Goal: Task Accomplishment & Management: Manage account settings

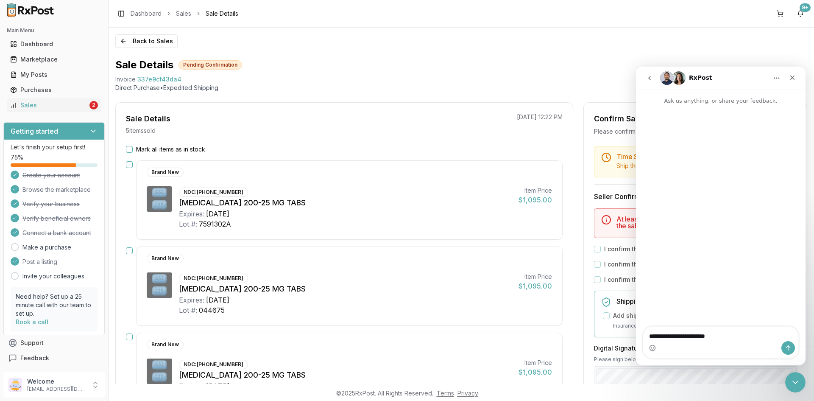
click at [647, 81] on icon "go back" at bounding box center [650, 78] width 7 height 7
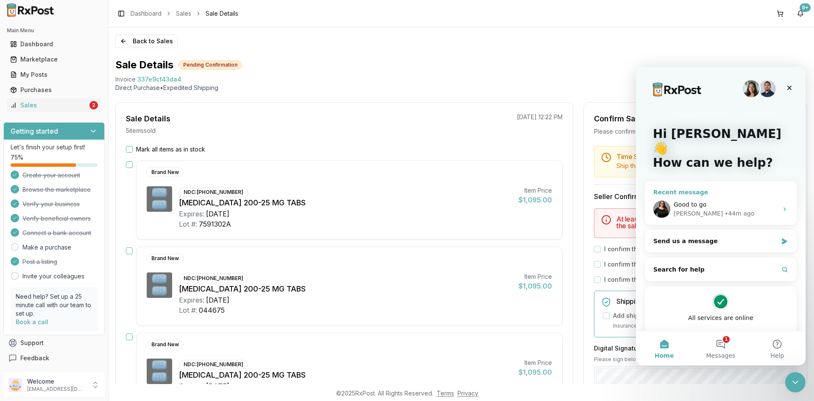
click at [759, 200] on div "Good to go" at bounding box center [726, 204] width 104 height 9
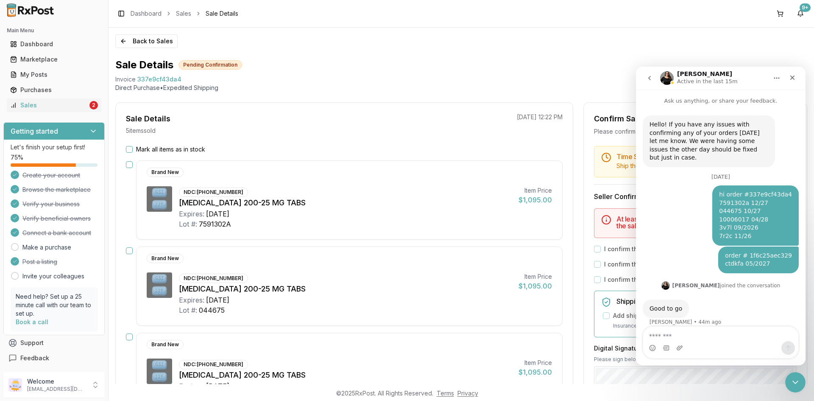
scroll to position [1, 0]
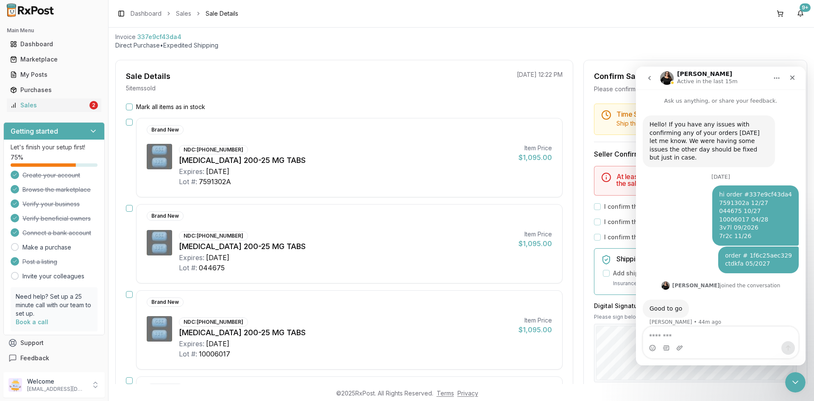
scroll to position [1, 0]
click at [129, 106] on button "Mark all items as in stock" at bounding box center [129, 107] width 7 height 7
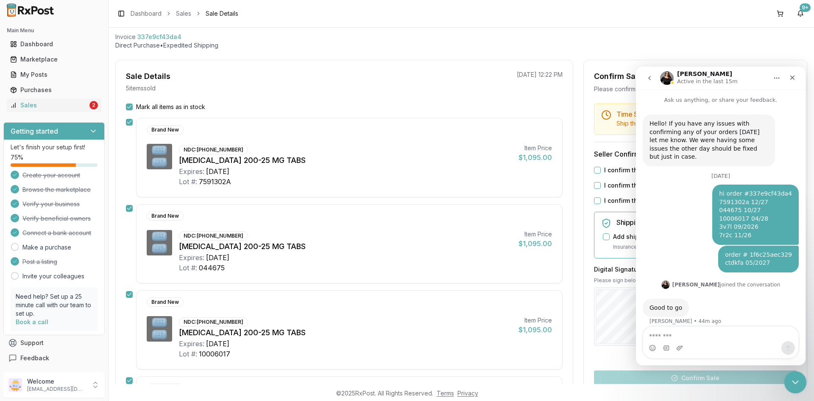
click at [788, 376] on div "Close Intercom Messenger" at bounding box center [794, 381] width 20 height 20
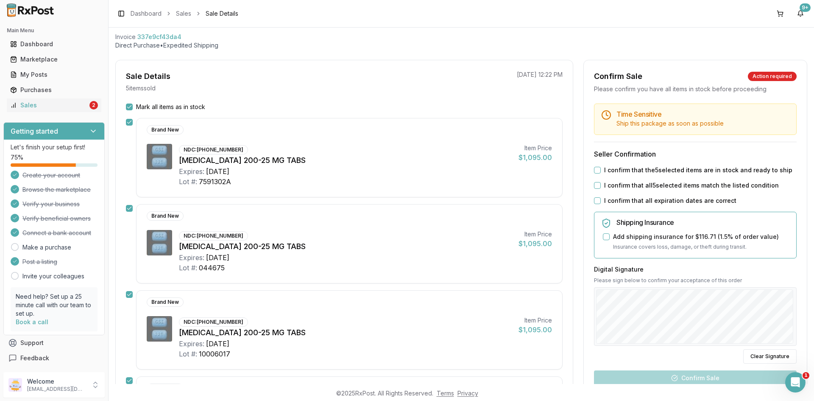
drag, startPoint x: 599, startPoint y: 170, endPoint x: 594, endPoint y: 180, distance: 11.4
click at [598, 170] on button "I confirm that the 5 selected items are in stock and ready to ship" at bounding box center [597, 170] width 7 height 7
click at [595, 185] on button "I confirm that all 5 selected items match the listed condition" at bounding box center [597, 185] width 7 height 7
click at [596, 201] on button "I confirm that all expiration dates are correct" at bounding box center [597, 200] width 7 height 7
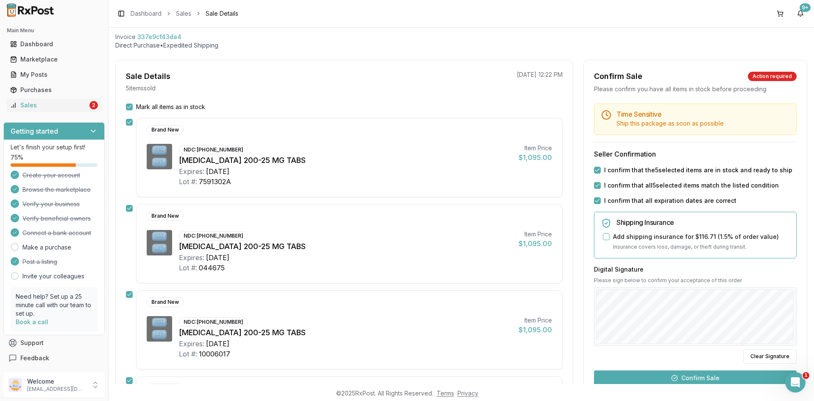
click at [690, 381] on button "Confirm Sale" at bounding box center [695, 377] width 203 height 15
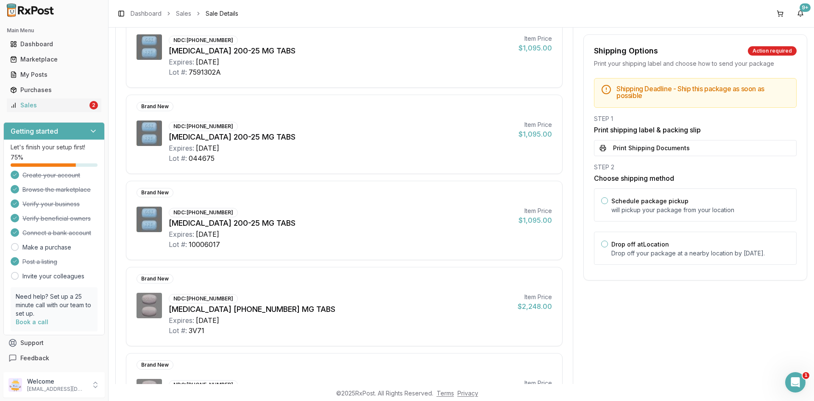
scroll to position [293, 0]
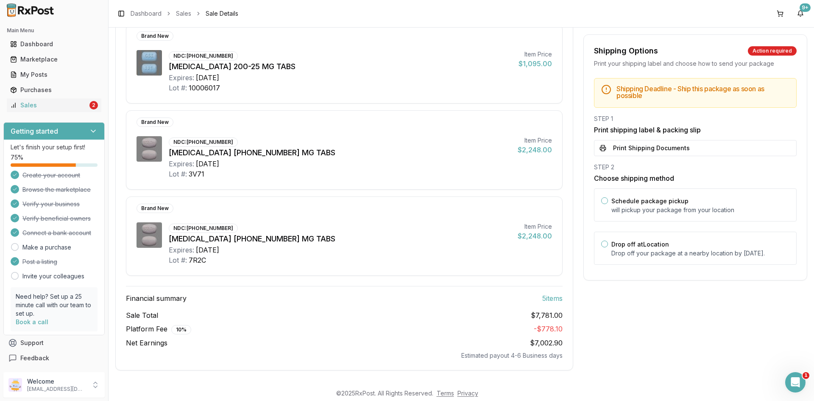
click at [626, 146] on button "Print Shipping Documents" at bounding box center [695, 148] width 203 height 16
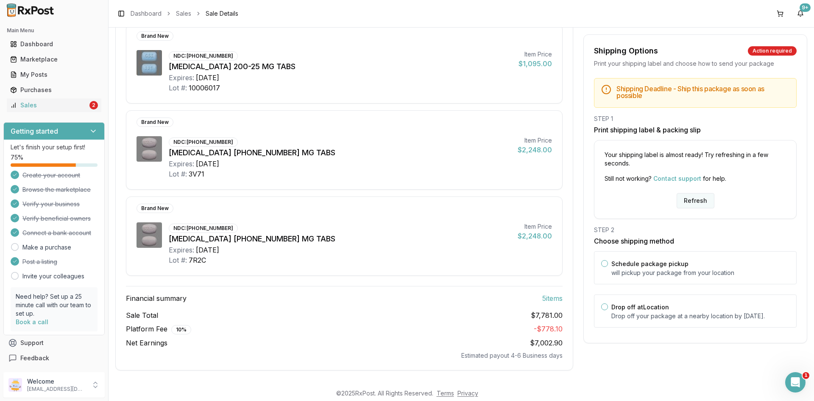
click at [681, 202] on button "Refresh" at bounding box center [696, 200] width 38 height 15
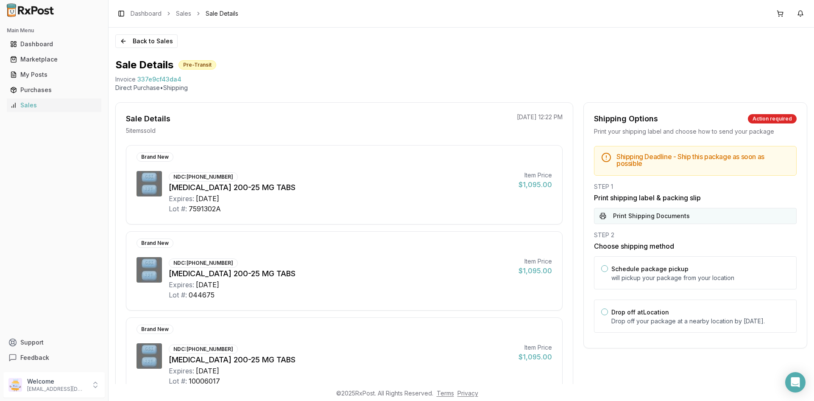
click at [647, 213] on button "Print Shipping Documents" at bounding box center [695, 216] width 203 height 16
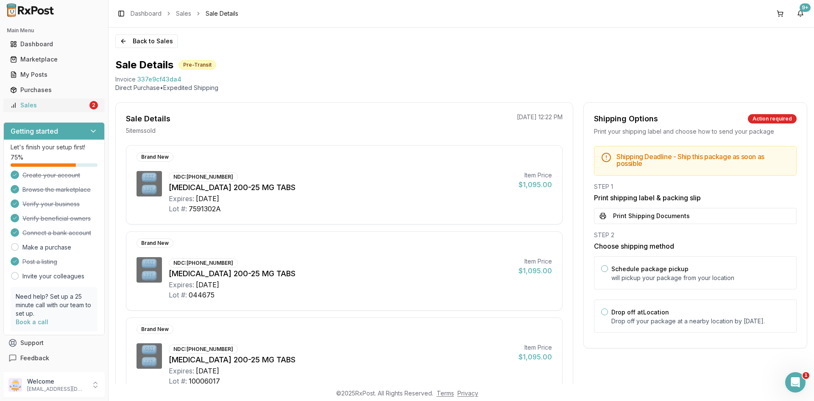
click at [76, 104] on div "Sales" at bounding box center [49, 105] width 78 height 8
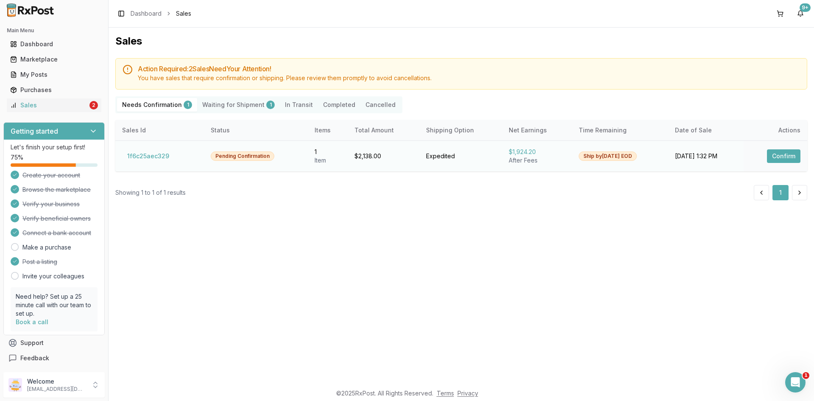
click at [798, 159] on button "Confirm" at bounding box center [784, 156] width 34 height 14
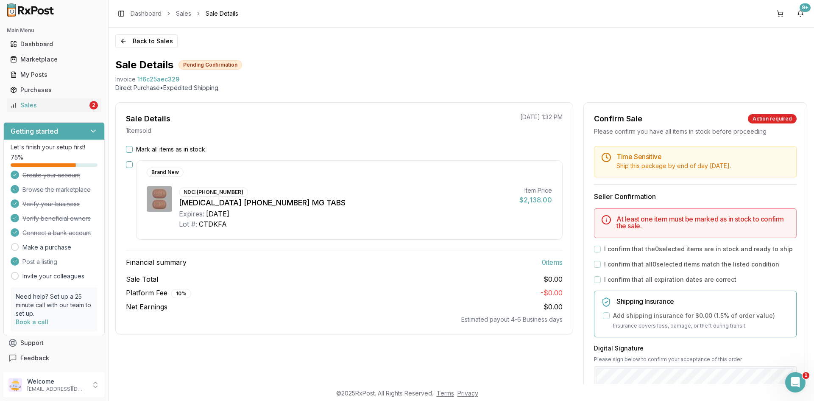
click at [127, 163] on button "button" at bounding box center [129, 164] width 7 height 7
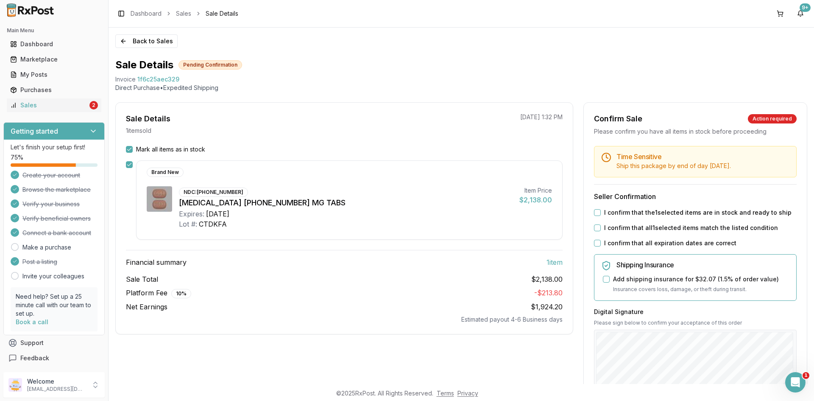
click at [594, 212] on button "I confirm that the 1 selected items are in stock and ready to ship" at bounding box center [597, 212] width 7 height 7
click at [594, 227] on button "I confirm that all 1 selected items match the listed condition" at bounding box center [597, 227] width 7 height 7
click at [594, 241] on button "I confirm that all expiration dates are correct" at bounding box center [597, 243] width 7 height 7
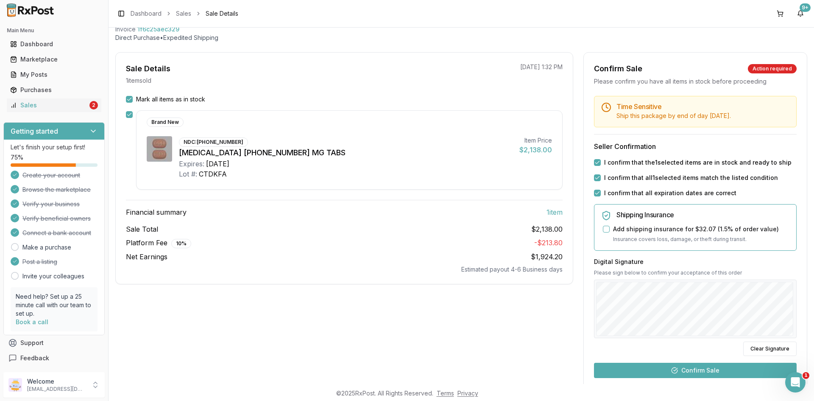
scroll to position [127, 0]
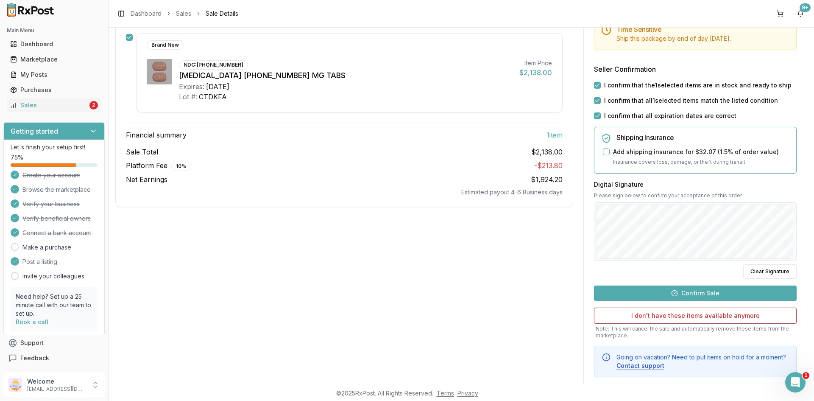
click at [670, 293] on button "Confirm Sale" at bounding box center [695, 292] width 203 height 15
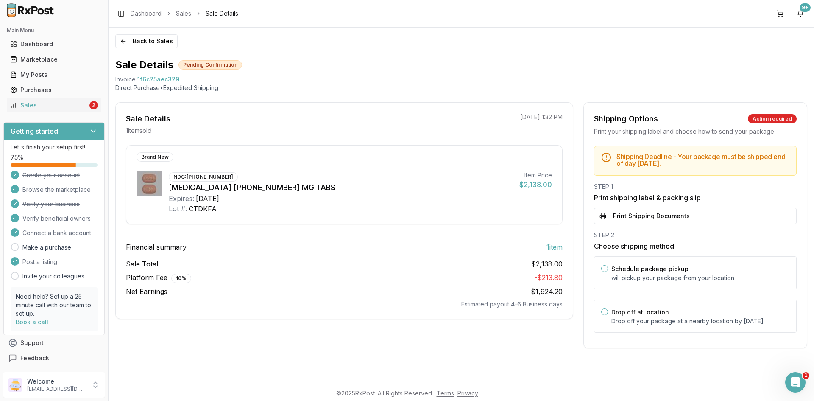
scroll to position [0, 0]
click at [648, 209] on button "Print Shipping Documents" at bounding box center [695, 216] width 203 height 16
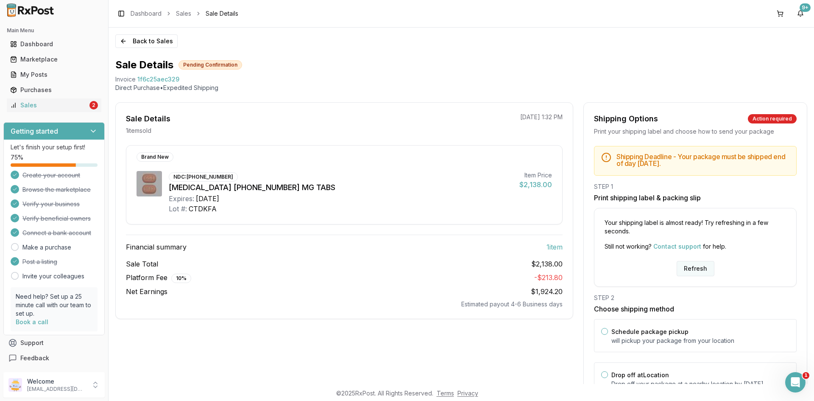
click at [694, 269] on button "Refresh" at bounding box center [696, 268] width 38 height 15
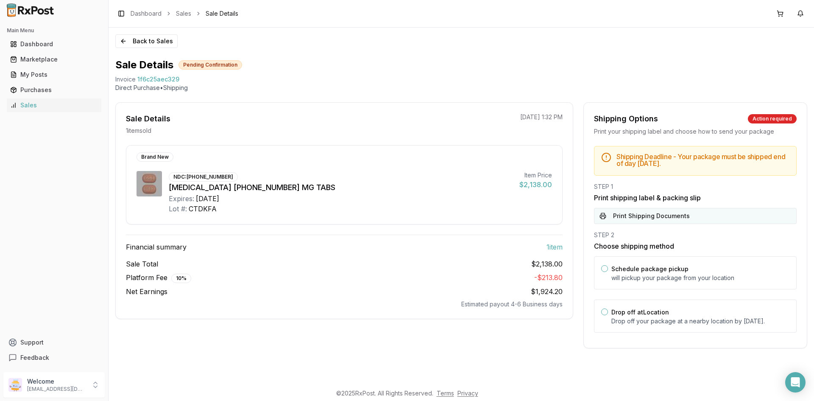
click at [637, 219] on button "Print Shipping Documents" at bounding box center [695, 216] width 203 height 16
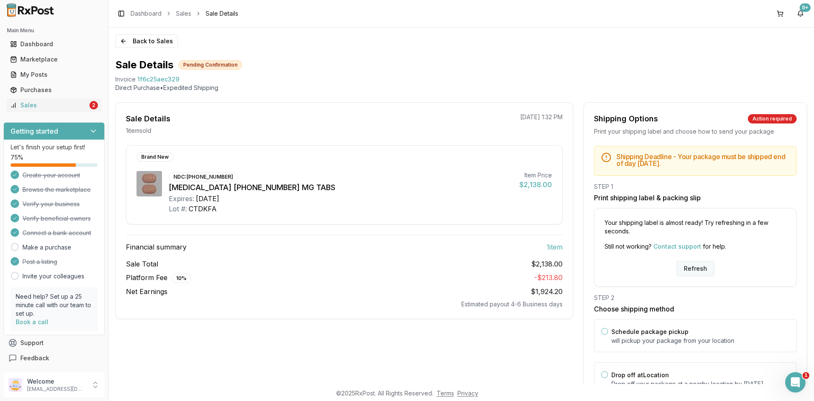
click at [692, 265] on button "Refresh" at bounding box center [696, 268] width 38 height 15
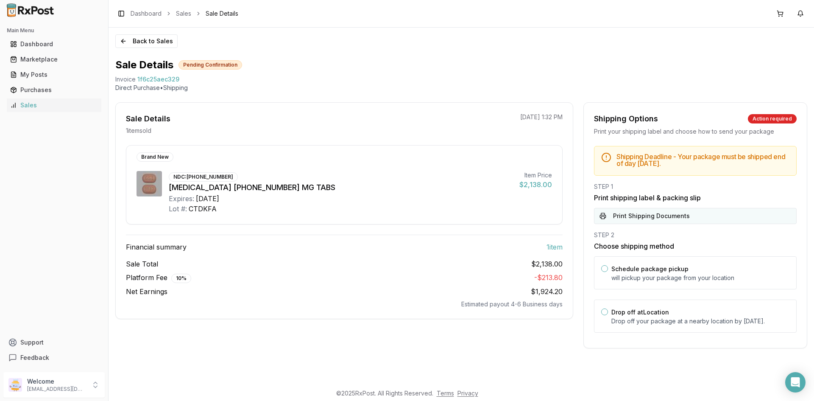
click at [644, 222] on button "Print Shipping Documents" at bounding box center [695, 216] width 203 height 16
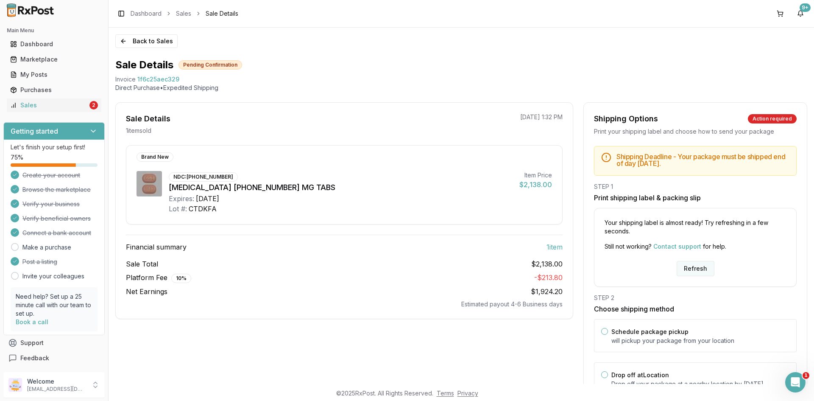
click at [686, 268] on button "Refresh" at bounding box center [696, 268] width 38 height 15
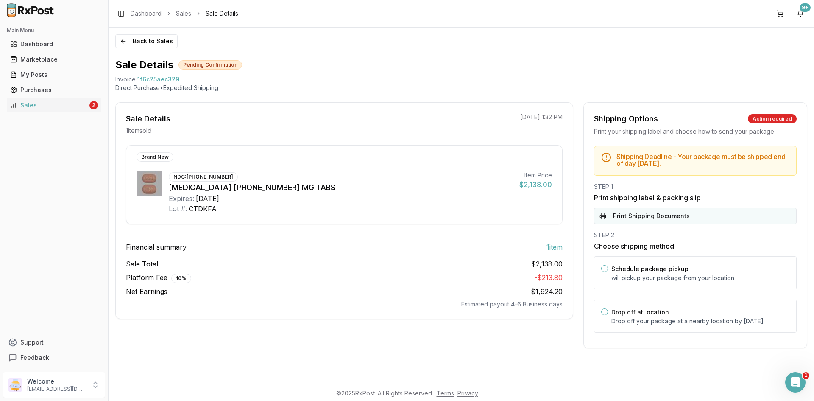
click at [647, 215] on button "Print Shipping Documents" at bounding box center [695, 216] width 203 height 16
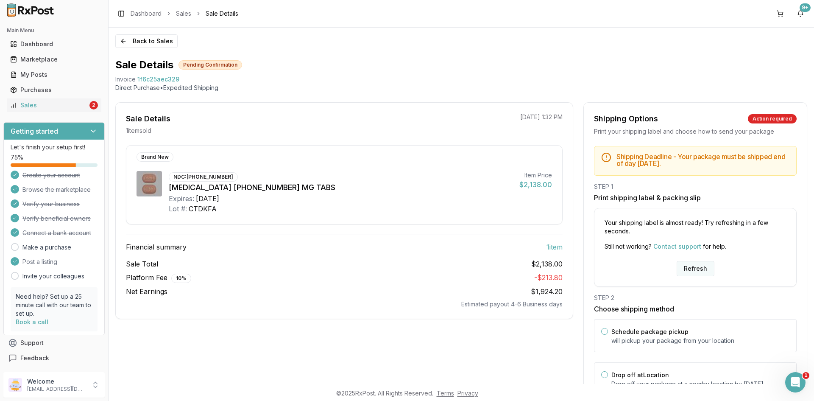
click at [689, 266] on button "Refresh" at bounding box center [696, 268] width 38 height 15
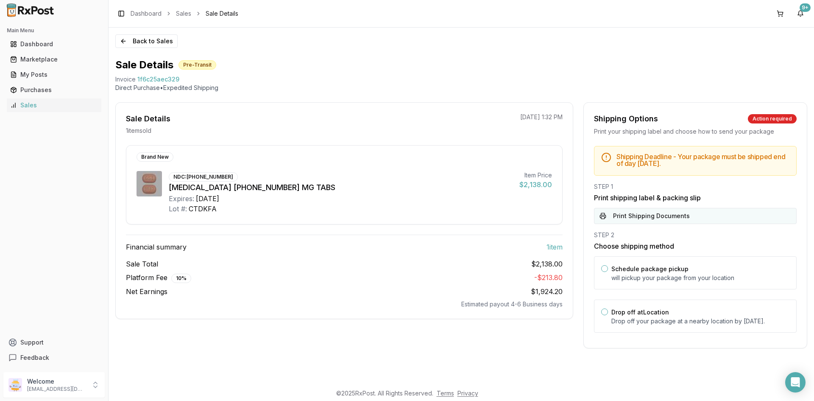
click at [649, 213] on button "Print Shipping Documents" at bounding box center [695, 216] width 203 height 16
